Goal: Task Accomplishment & Management: Manage account settings

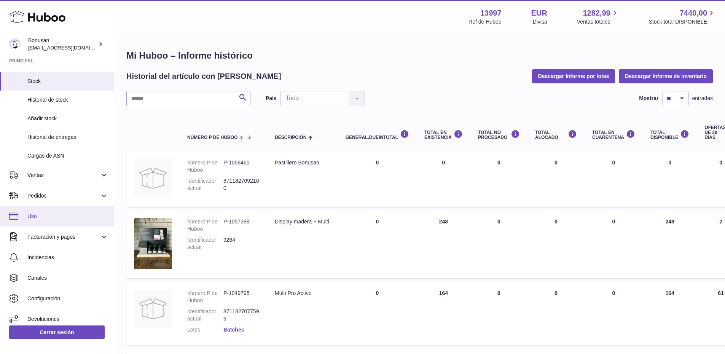
scroll to position [266, 0]
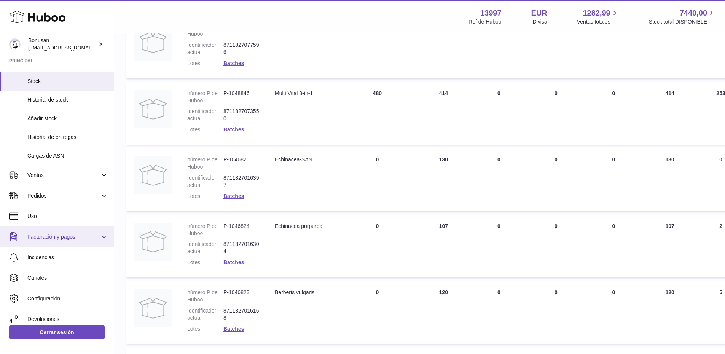
click at [70, 238] on span "Facturación y pagos" at bounding box center [63, 236] width 73 height 7
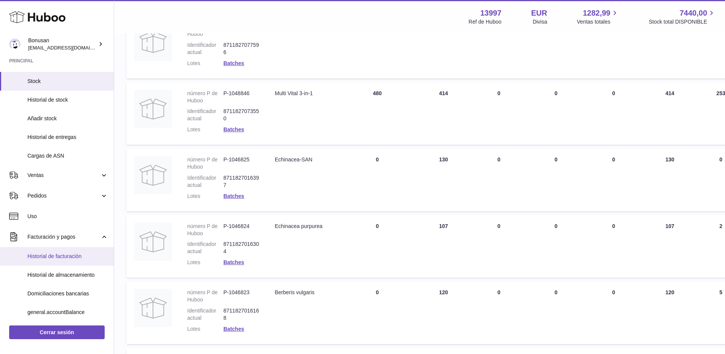
scroll to position [133, 0]
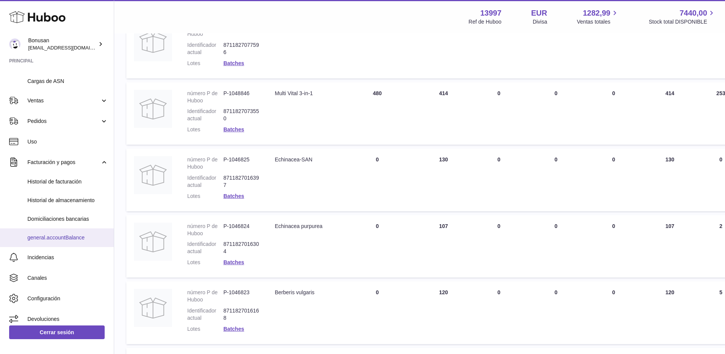
click at [54, 236] on span "general.accountBalance" at bounding box center [67, 237] width 81 height 7
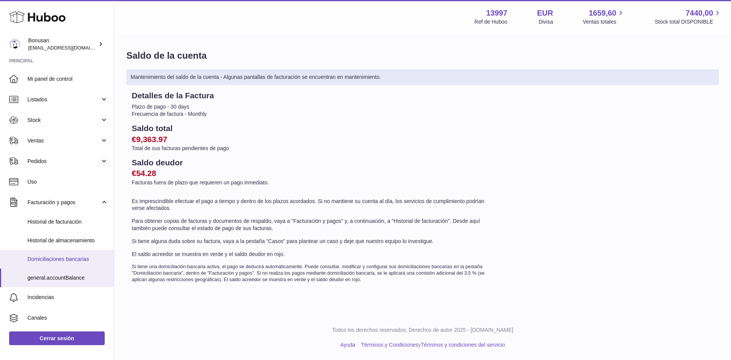
click at [43, 258] on span "Domiciliaciones bancarias" at bounding box center [67, 258] width 81 height 7
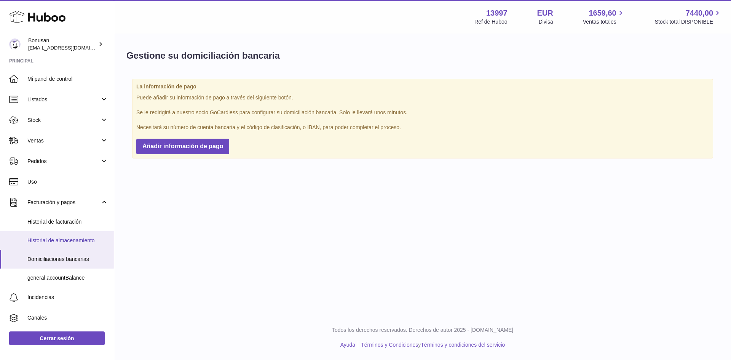
click at [48, 237] on span "Historial de almacenamiento" at bounding box center [67, 240] width 81 height 7
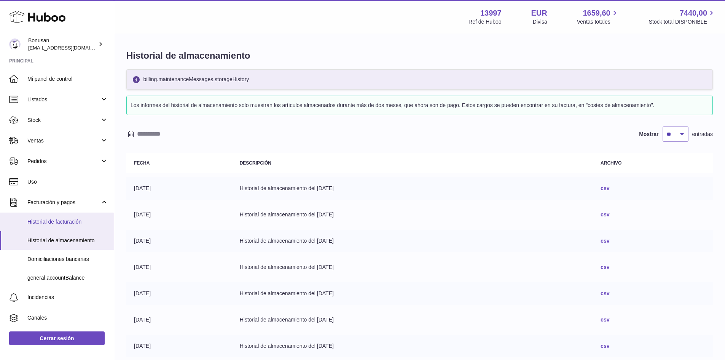
click at [56, 220] on span "Historial de facturación" at bounding box center [67, 221] width 81 height 7
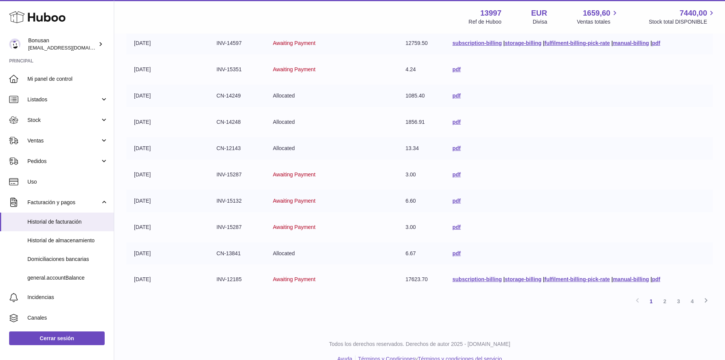
scroll to position [128, 0]
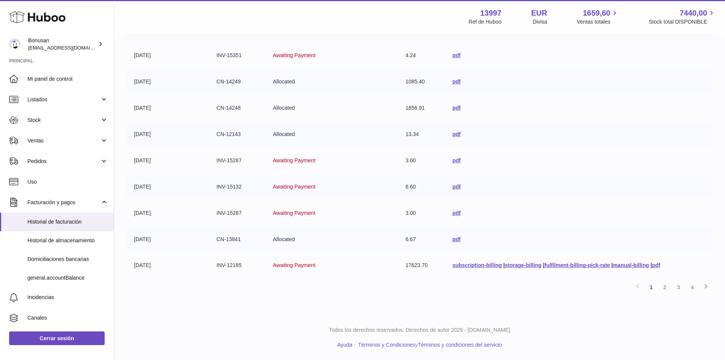
drag, startPoint x: 239, startPoint y: 264, endPoint x: 228, endPoint y: 265, distance: 11.5
click at [228, 265] on td "INV-12185" at bounding box center [237, 265] width 56 height 22
click at [705, 284] on icon at bounding box center [705, 286] width 9 height 10
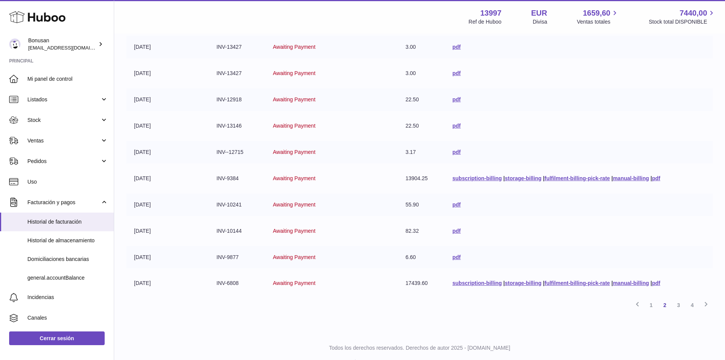
scroll to position [128, 0]
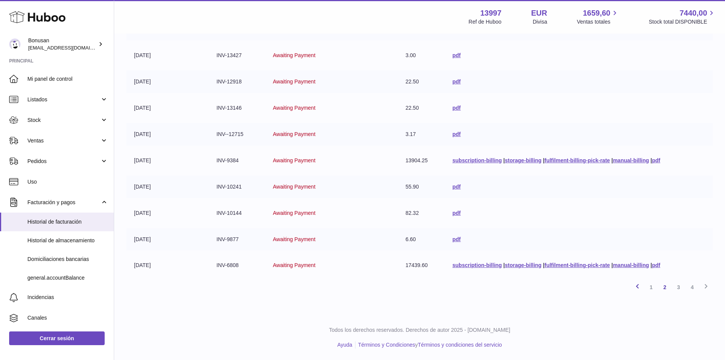
click at [637, 287] on icon at bounding box center [637, 286] width 9 height 10
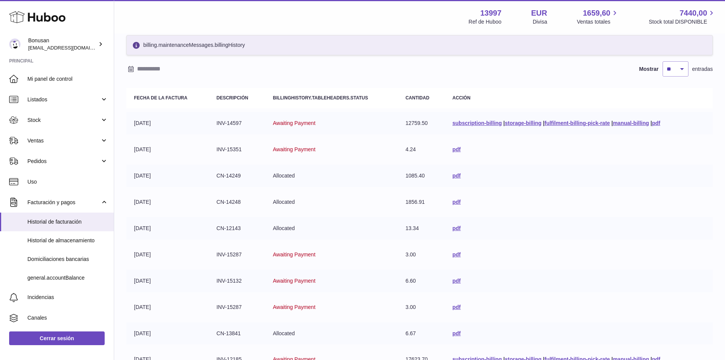
scroll to position [128, 0]
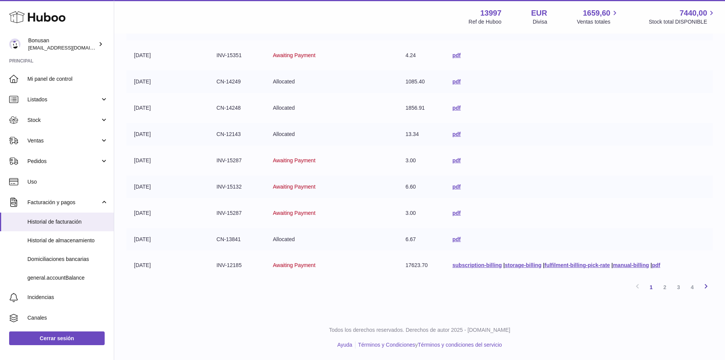
click at [705, 288] on icon at bounding box center [705, 286] width 9 height 10
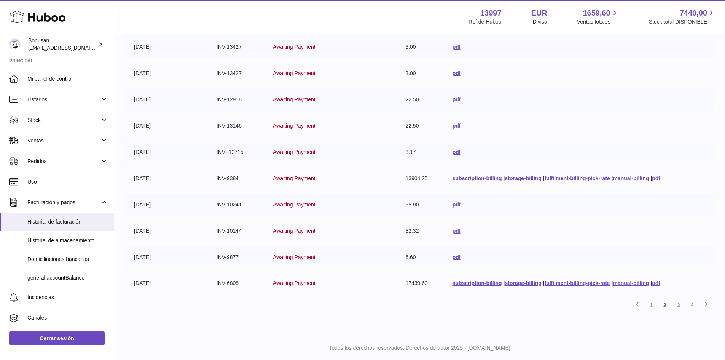
scroll to position [128, 0]
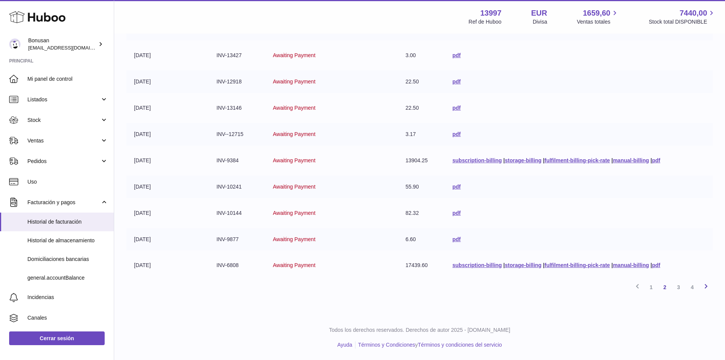
click at [705, 285] on icon at bounding box center [705, 286] width 9 height 10
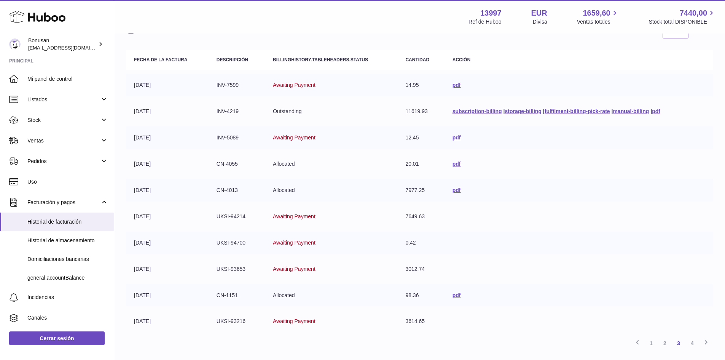
scroll to position [110, 0]
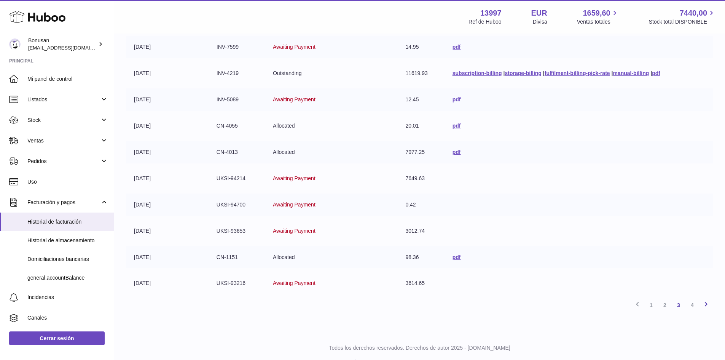
click at [706, 305] on icon at bounding box center [705, 304] width 9 height 10
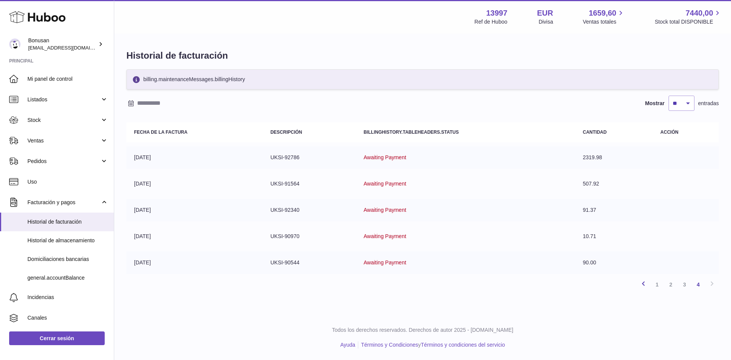
click at [643, 282] on icon at bounding box center [642, 284] width 9 height 10
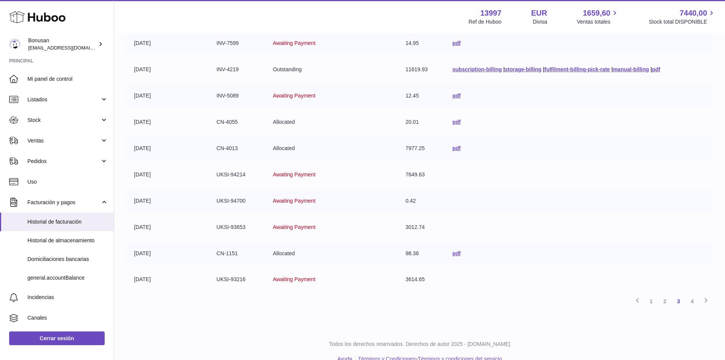
scroll to position [128, 0]
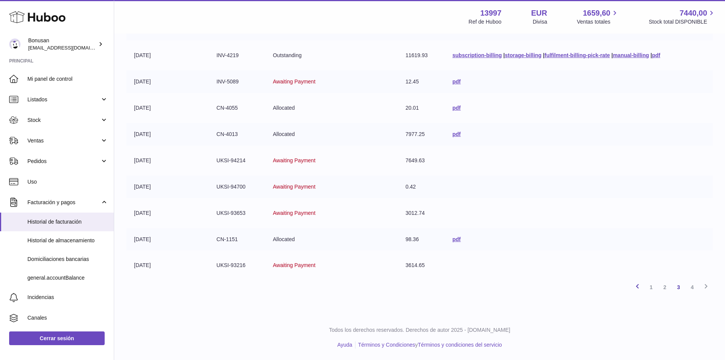
click at [635, 287] on icon at bounding box center [637, 286] width 9 height 10
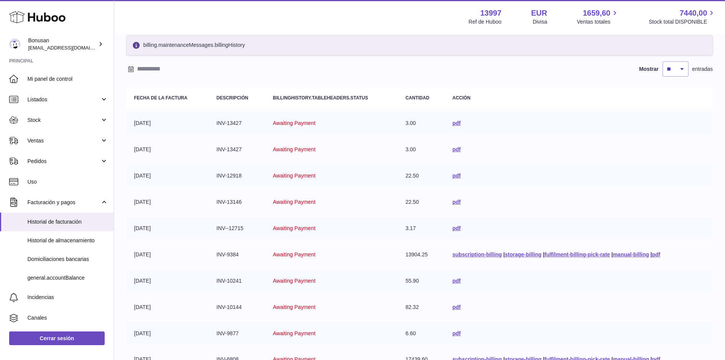
scroll to position [128, 0]
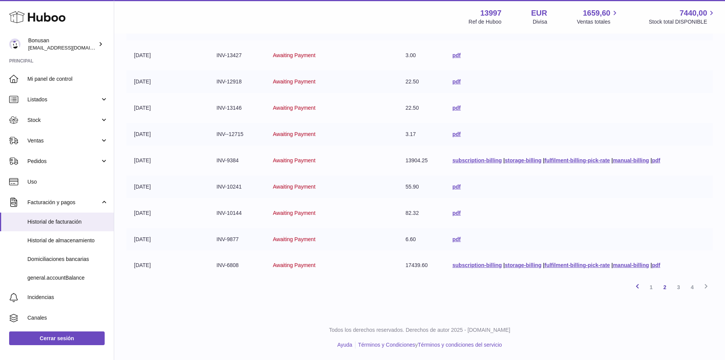
click at [640, 287] on icon at bounding box center [637, 286] width 9 height 10
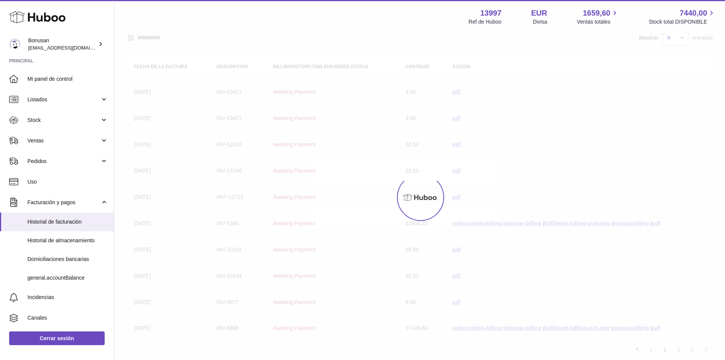
scroll to position [34, 0]
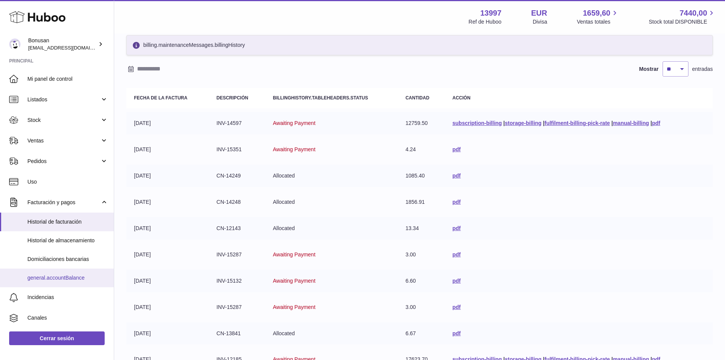
click at [51, 277] on span "general.accountBalance" at bounding box center [67, 277] width 81 height 7
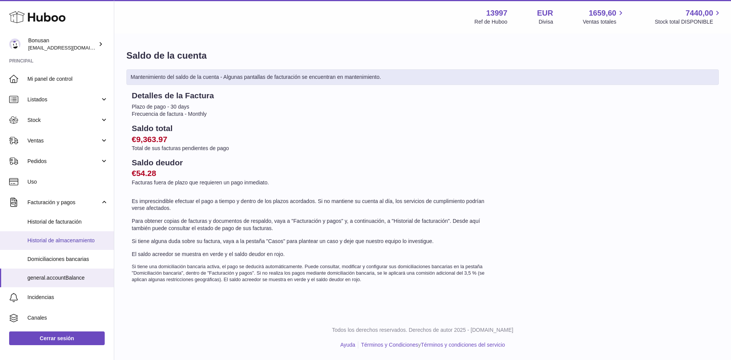
click at [51, 238] on span "Historial de almacenamiento" at bounding box center [67, 240] width 81 height 7
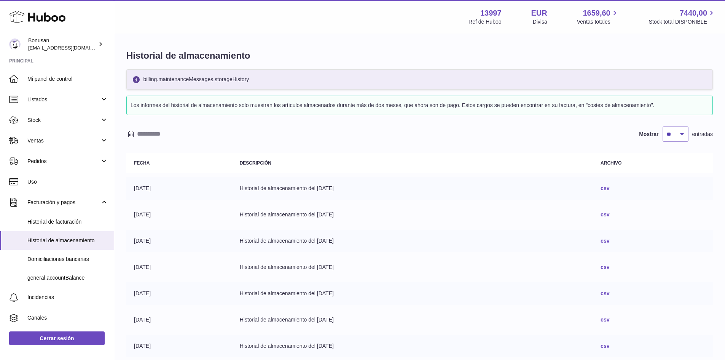
click at [609, 188] on link "csv" at bounding box center [604, 188] width 9 height 6
